Goal: Task Accomplishment & Management: Complete application form

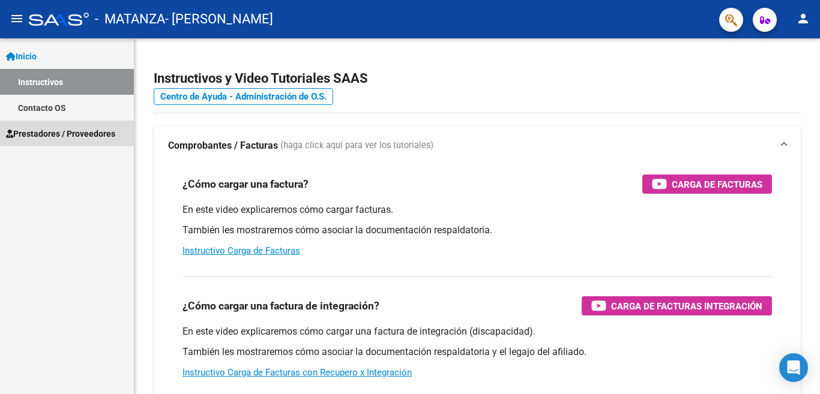
click at [29, 130] on span "Prestadores / Proveedores" at bounding box center [60, 133] width 109 height 13
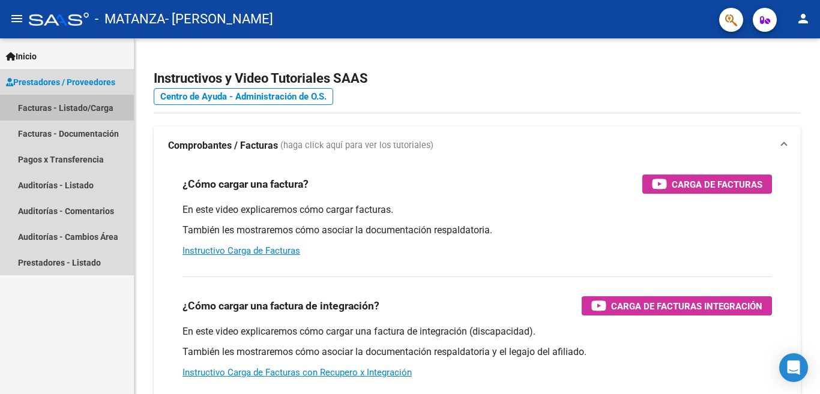
click at [48, 107] on link "Facturas - Listado/Carga" at bounding box center [67, 108] width 134 height 26
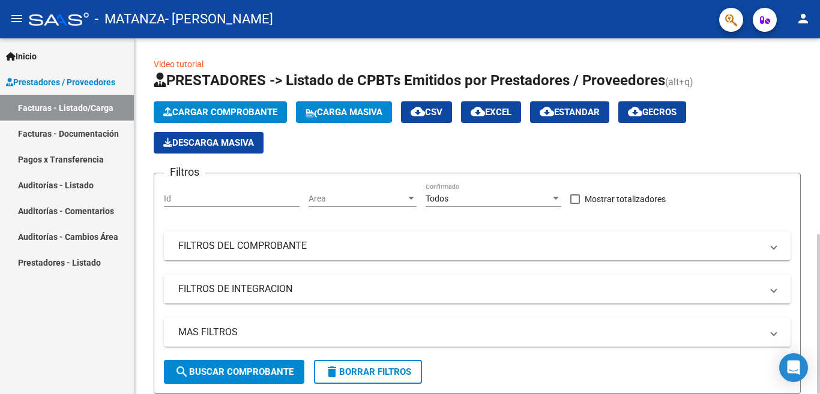
click at [195, 116] on span "Cargar Comprobante" at bounding box center [220, 112] width 114 height 11
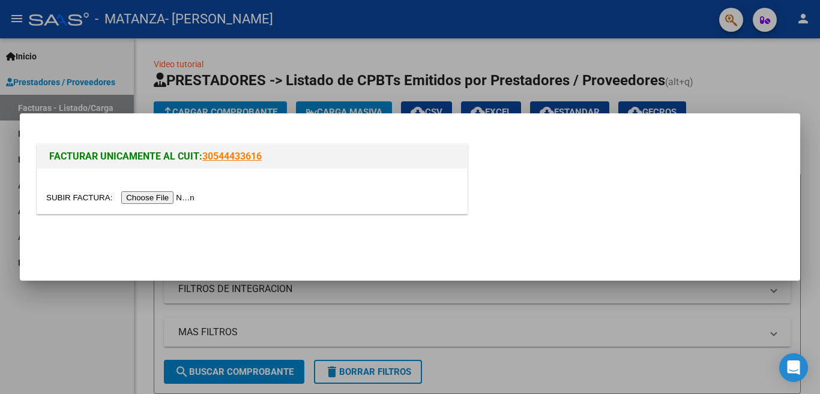
click at [172, 196] on input "file" at bounding box center [122, 198] width 152 height 13
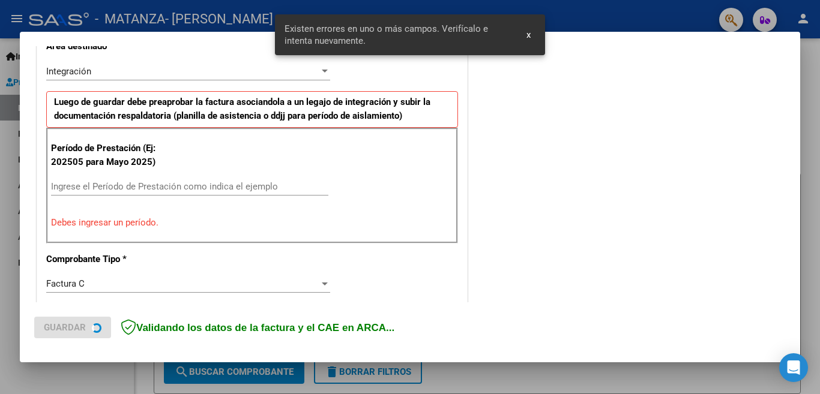
scroll to position [290, 0]
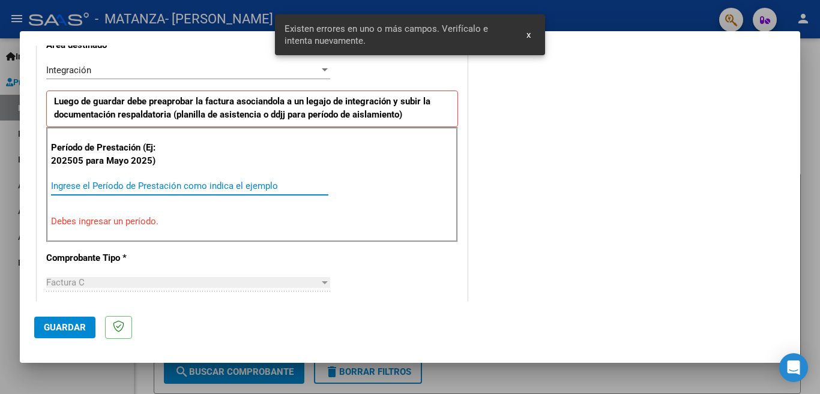
click at [199, 186] on input "Ingrese el Período de Prestación como indica el ejemplo" at bounding box center [189, 186] width 277 height 11
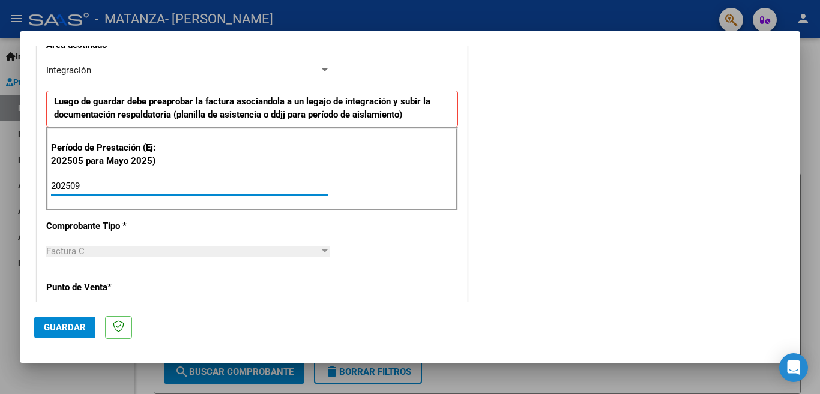
type input "202509"
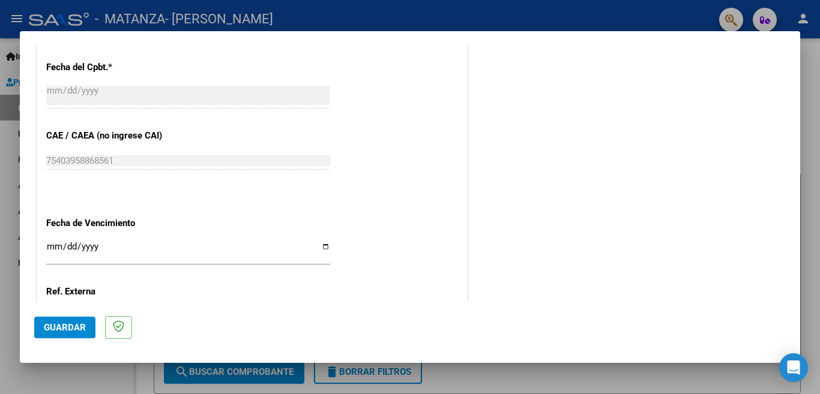
scroll to position [695, 0]
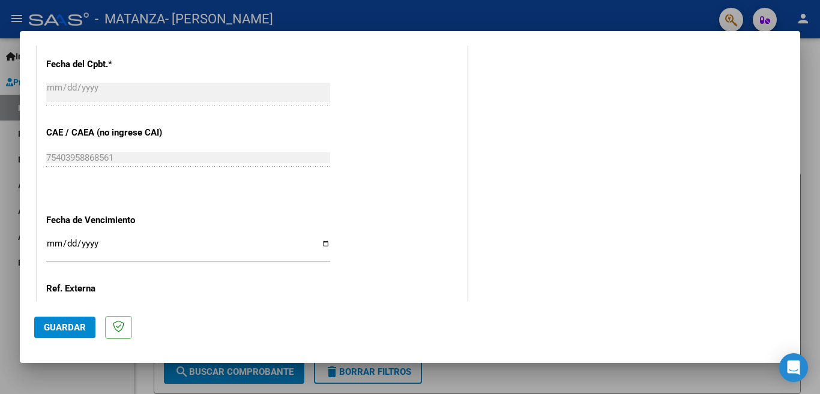
click at [322, 239] on input "Ingresar la fecha" at bounding box center [188, 248] width 284 height 19
type input "[DATE]"
click at [67, 330] on span "Guardar" at bounding box center [65, 327] width 42 height 11
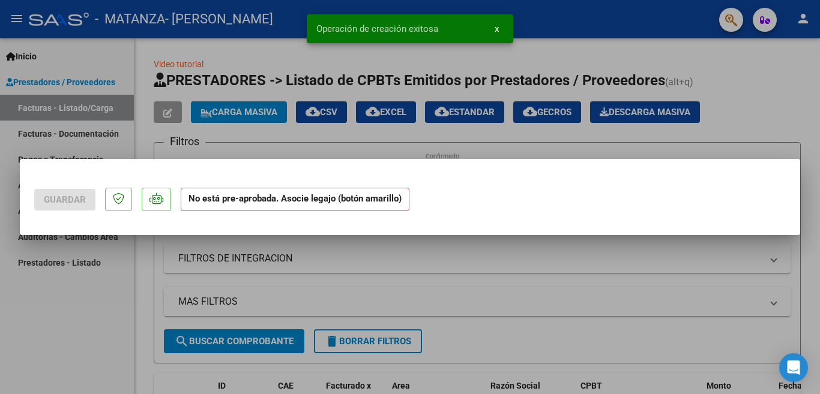
scroll to position [0, 0]
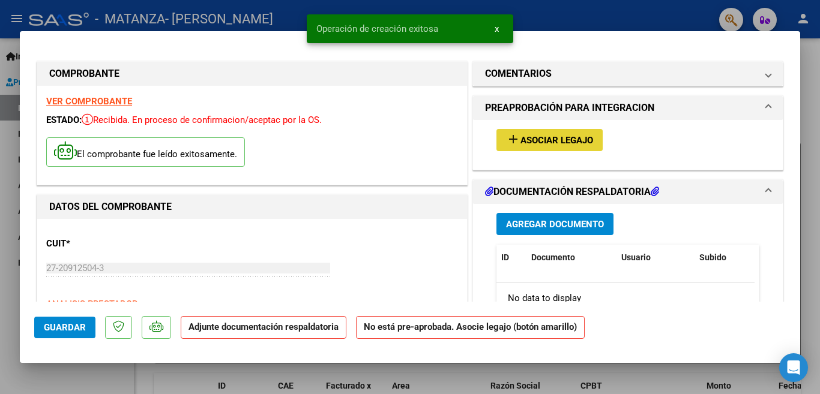
click at [563, 142] on span "Asociar Legajo" at bounding box center [557, 140] width 73 height 11
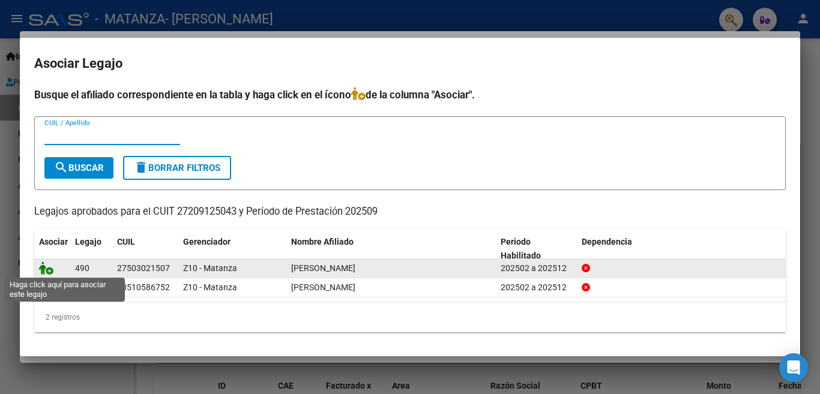
click at [48, 272] on icon at bounding box center [46, 268] width 14 height 13
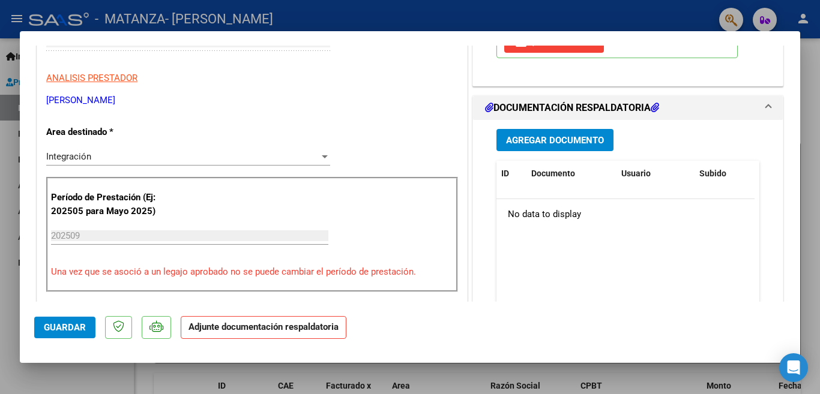
scroll to position [232, 0]
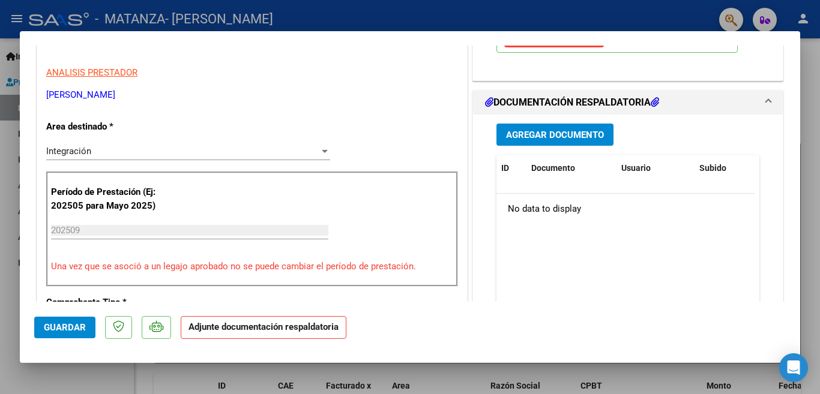
click at [583, 130] on span "Agregar Documento" at bounding box center [555, 135] width 98 height 11
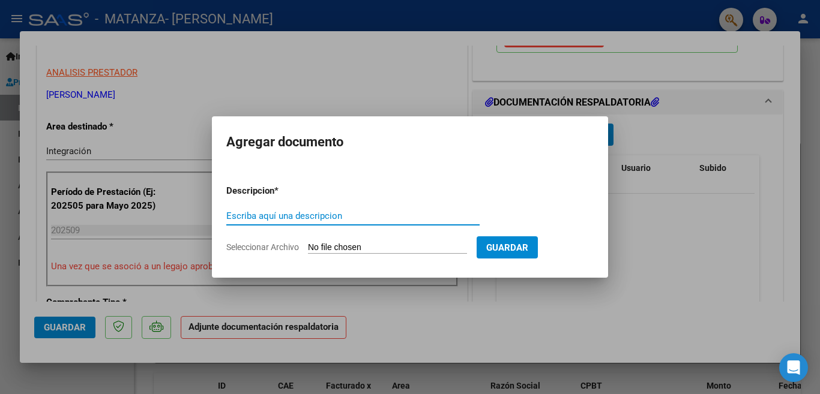
click at [444, 214] on input "Escriba aquí una descripcion" at bounding box center [352, 216] width 253 height 11
type input "asistencia"
click at [354, 244] on input "Seleccionar Archivo" at bounding box center [387, 248] width 159 height 11
type input "C:\fakepath\img377.jpg"
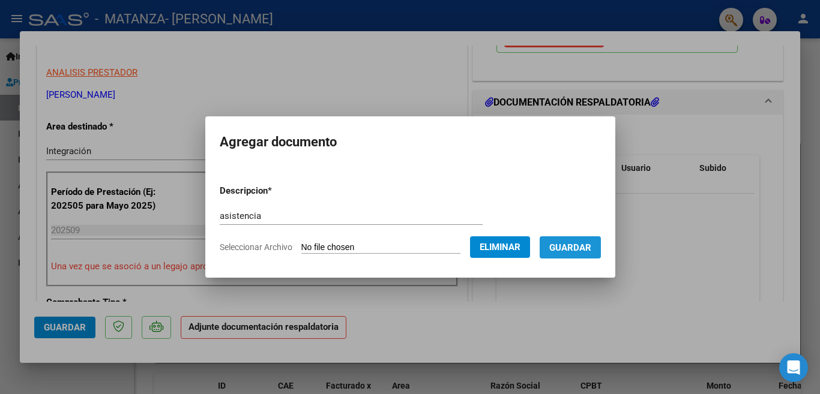
click at [573, 245] on span "Guardar" at bounding box center [570, 248] width 42 height 11
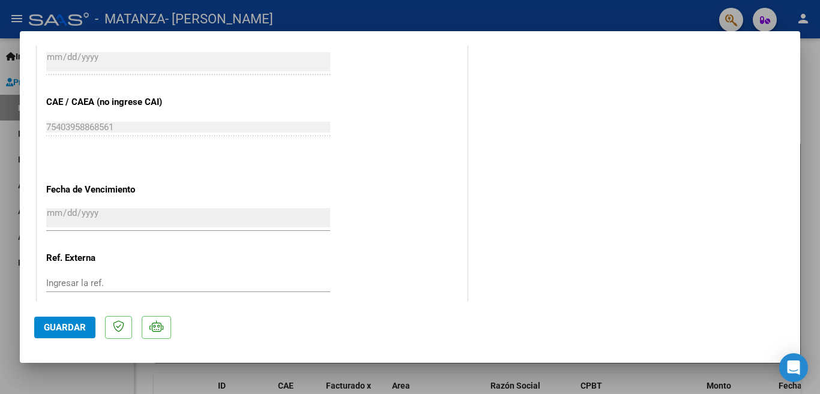
scroll to position [803, 0]
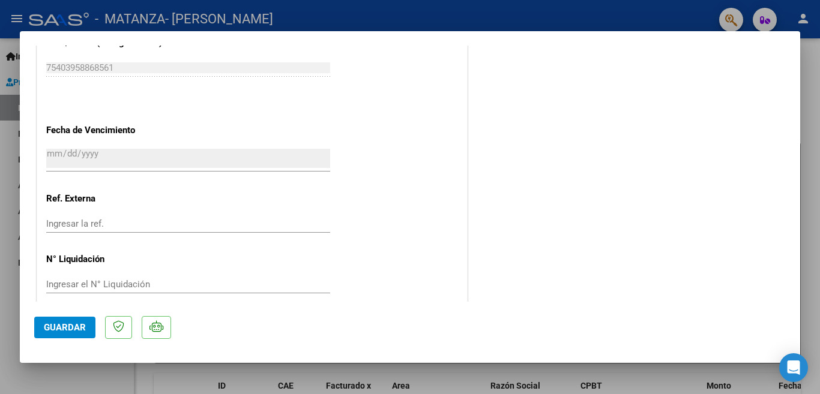
click at [58, 325] on span "Guardar" at bounding box center [65, 327] width 42 height 11
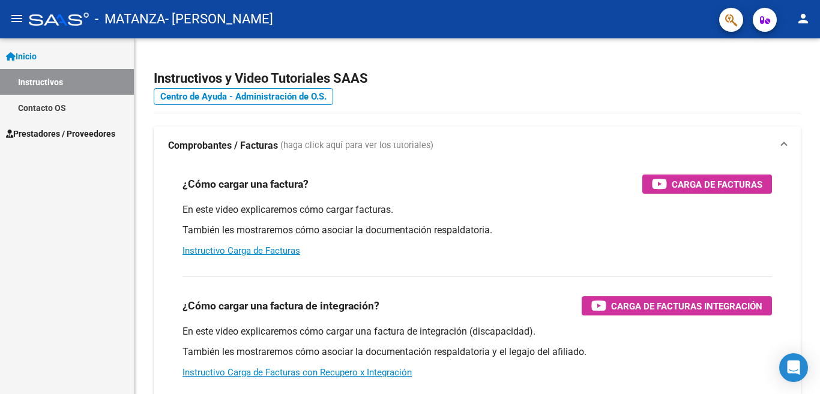
click at [71, 127] on span "Prestadores / Proveedores" at bounding box center [60, 133] width 109 height 13
click at [72, 131] on span "Prestadores / Proveedores" at bounding box center [60, 133] width 109 height 13
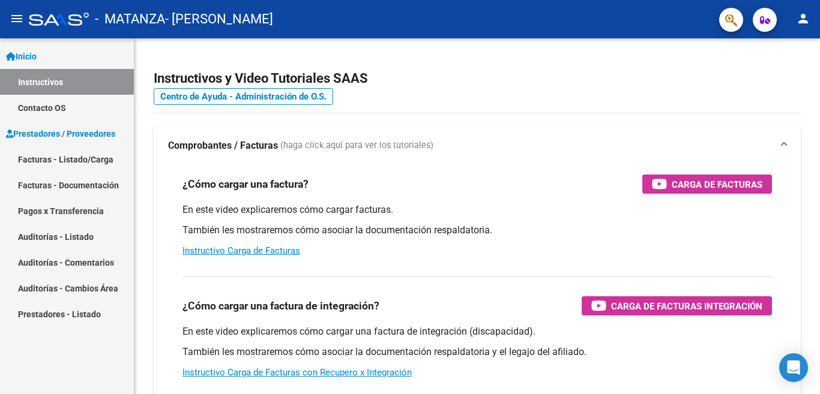
click at [71, 155] on link "Facturas - Listado/Carga" at bounding box center [67, 159] width 134 height 26
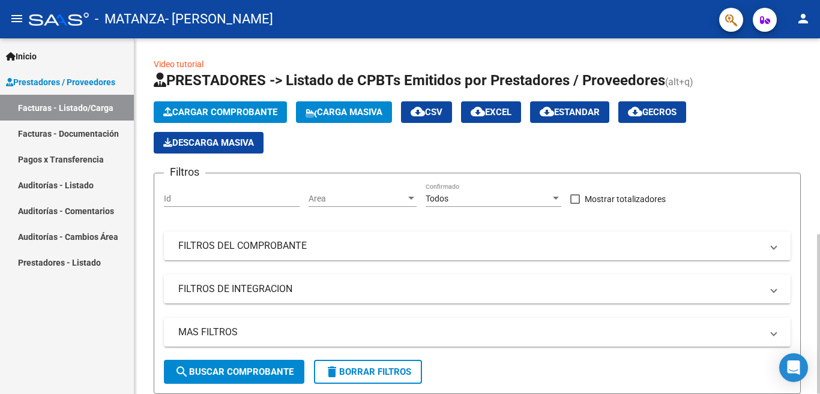
click at [207, 109] on span "Cargar Comprobante" at bounding box center [220, 112] width 114 height 11
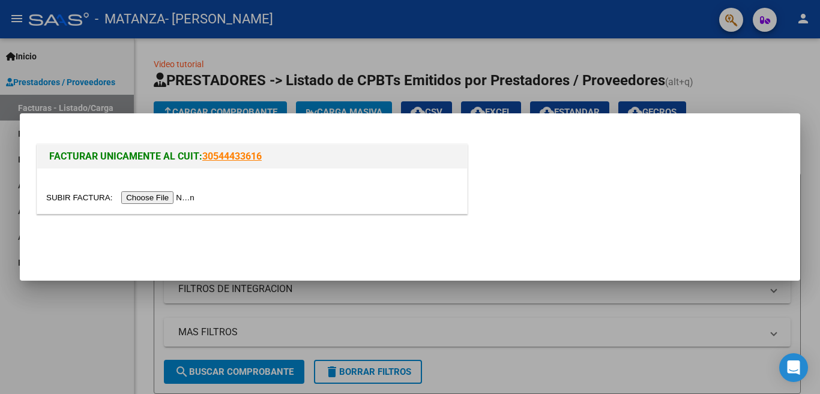
click at [158, 196] on input "file" at bounding box center [122, 198] width 152 height 13
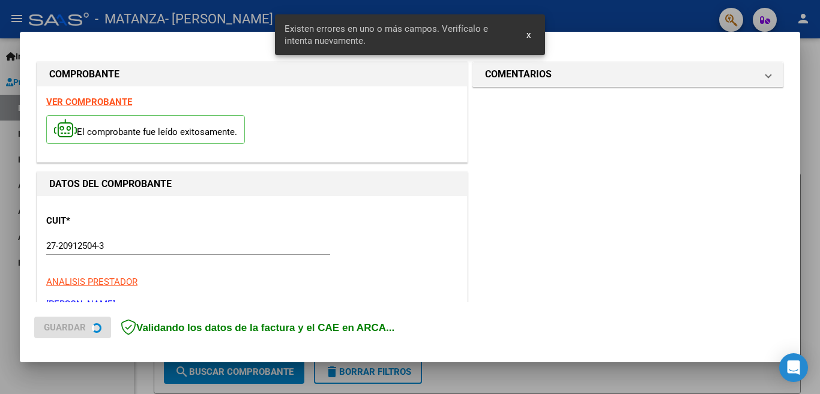
scroll to position [290, 0]
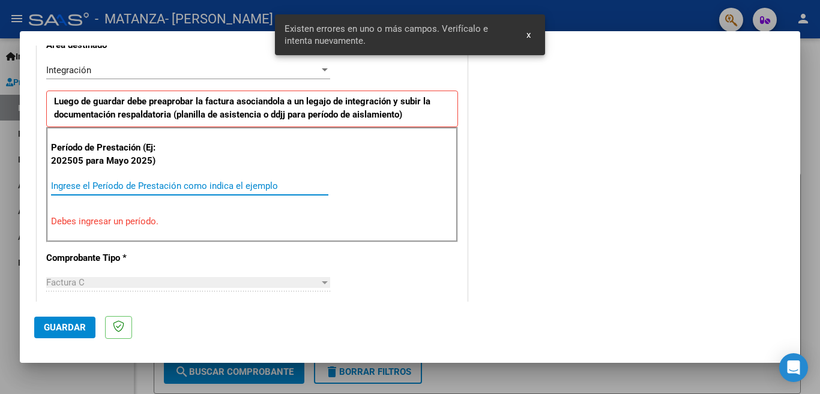
click at [206, 187] on input "Ingrese el Período de Prestación como indica el ejemplo" at bounding box center [189, 186] width 277 height 11
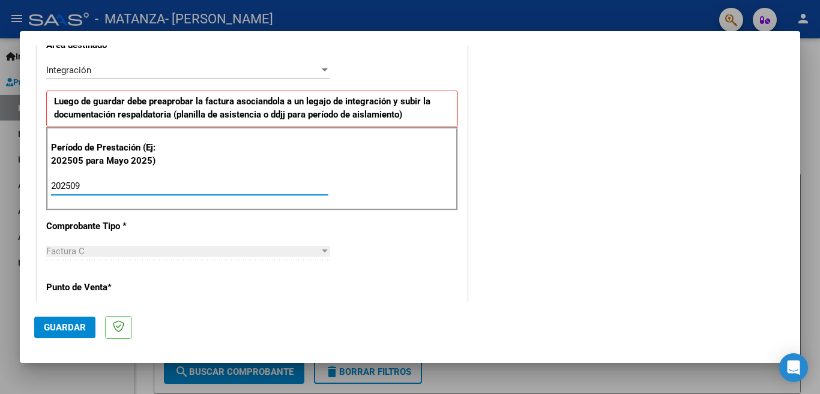
type input "202509"
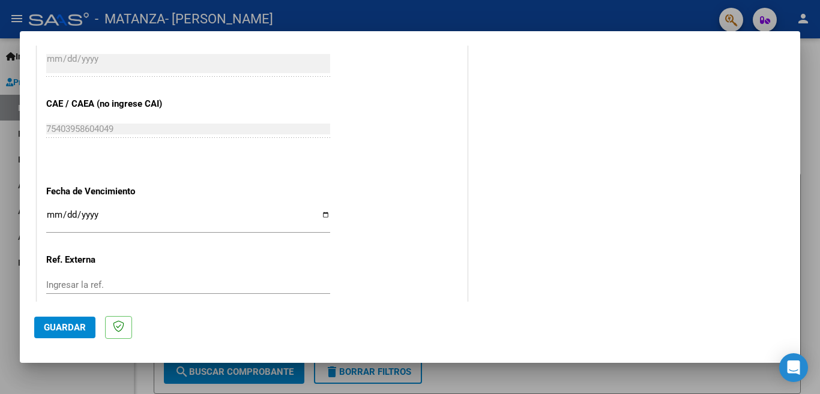
scroll to position [748, 0]
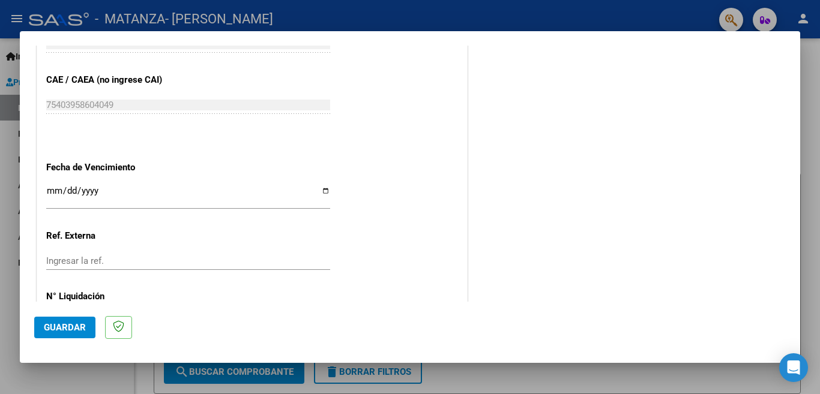
click at [321, 186] on input "Ingresar la fecha" at bounding box center [188, 195] width 284 height 19
type input "[DATE]"
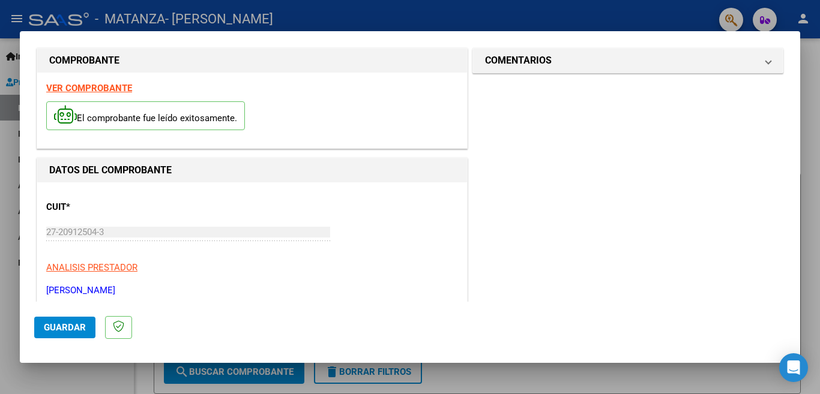
scroll to position [785, 0]
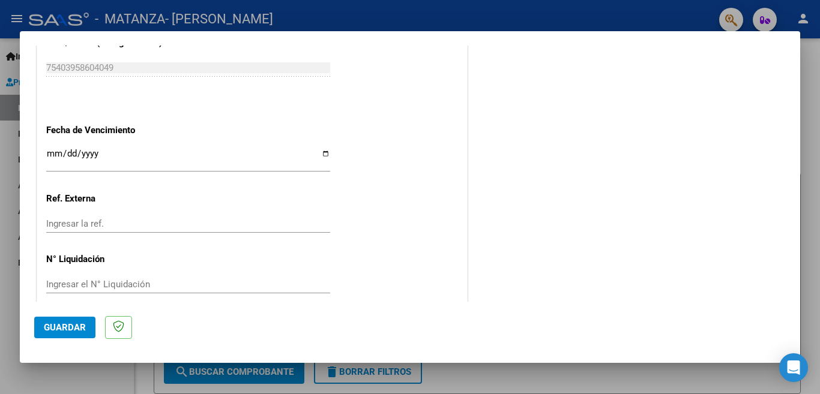
click at [57, 326] on span "Guardar" at bounding box center [65, 327] width 42 height 11
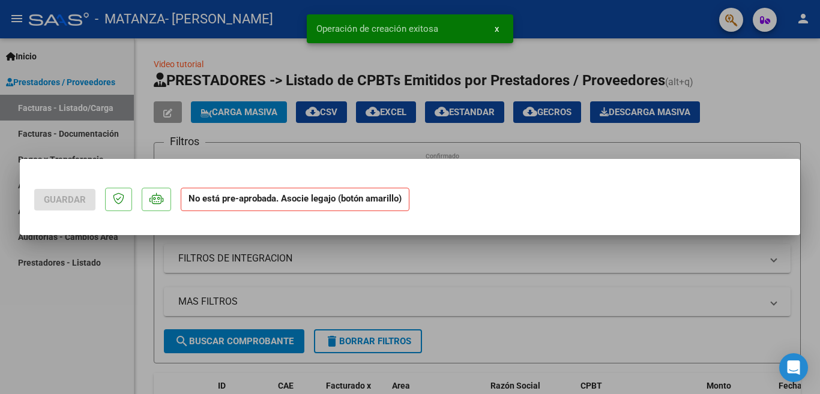
scroll to position [0, 0]
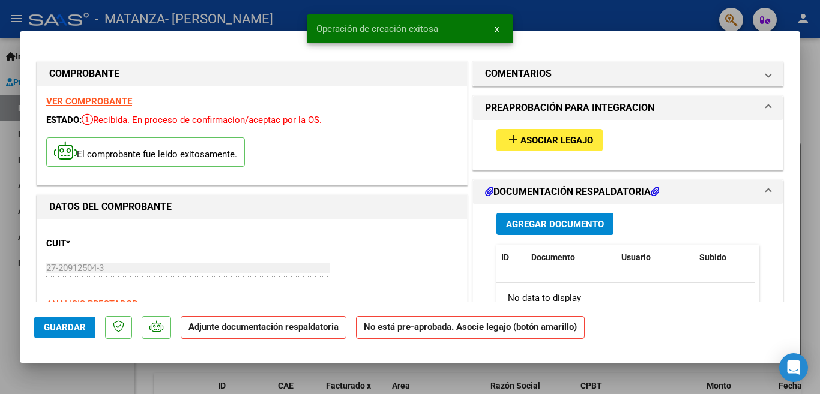
click at [539, 136] on span "Asociar Legajo" at bounding box center [557, 140] width 73 height 11
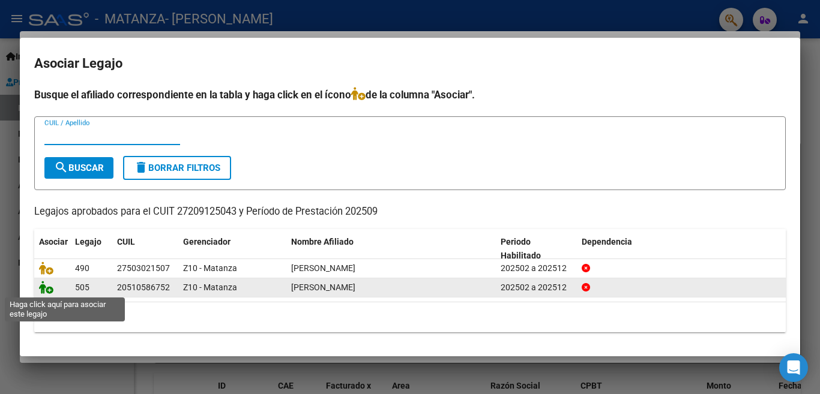
click at [43, 284] on icon at bounding box center [46, 287] width 14 height 13
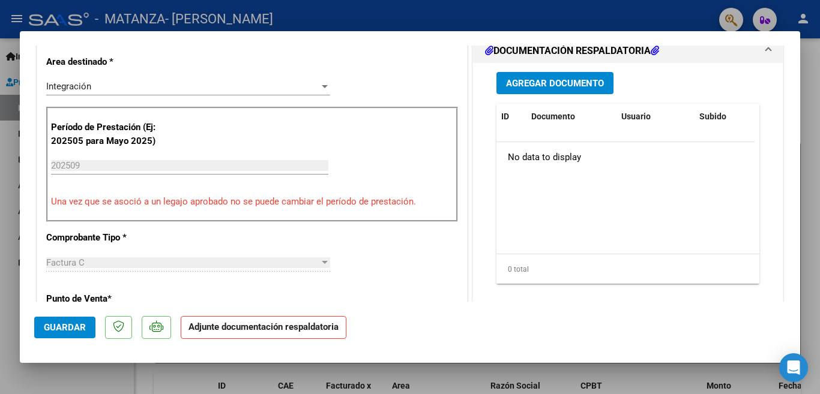
scroll to position [283, 0]
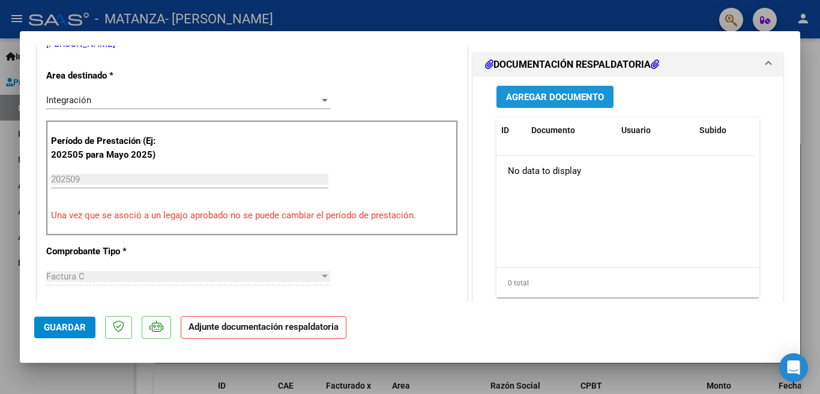
click at [581, 100] on span "Agregar Documento" at bounding box center [555, 97] width 98 height 11
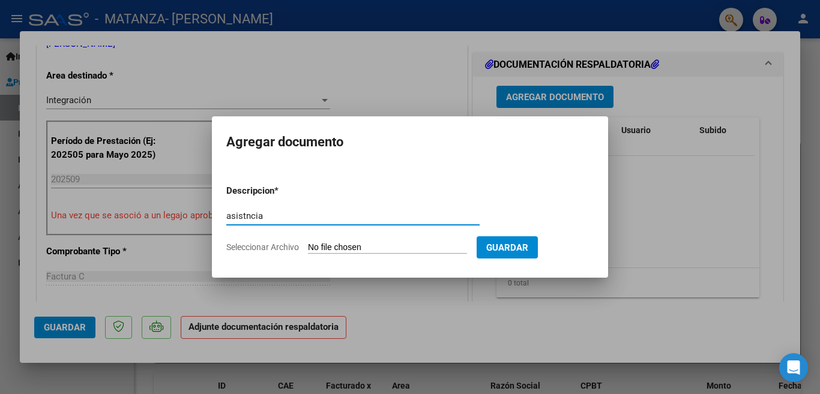
click at [399, 211] on input "asistncia" at bounding box center [352, 216] width 253 height 11
click at [247, 216] on input "asistncia" at bounding box center [352, 216] width 253 height 11
type input "asistencia"
click at [368, 246] on input "Seleccionar Archivo" at bounding box center [387, 248] width 159 height 11
type input "C:\fakepath\img378.jpg"
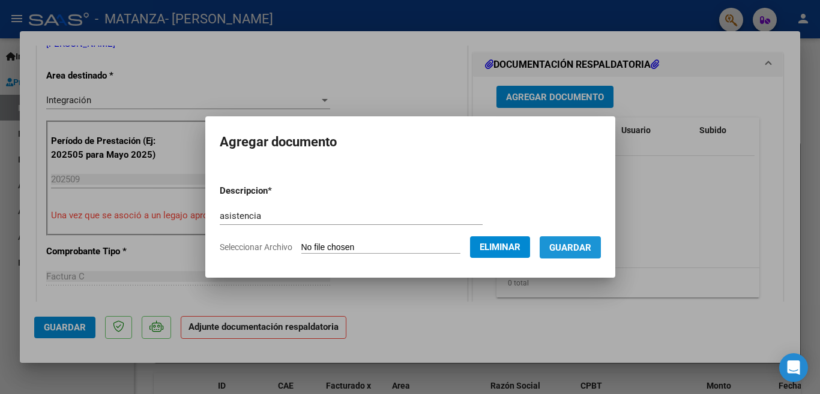
click at [563, 247] on span "Guardar" at bounding box center [570, 248] width 42 height 11
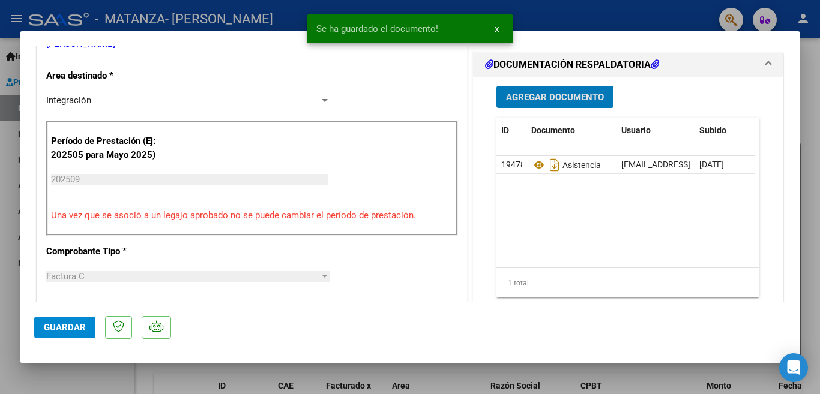
click at [58, 333] on span "Guardar" at bounding box center [65, 327] width 42 height 11
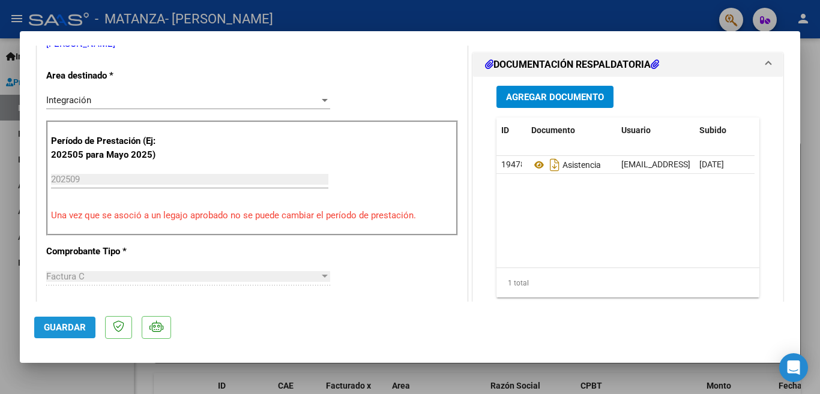
click at [61, 330] on span "Guardar" at bounding box center [65, 327] width 42 height 11
